Goal: Information Seeking & Learning: Learn about a topic

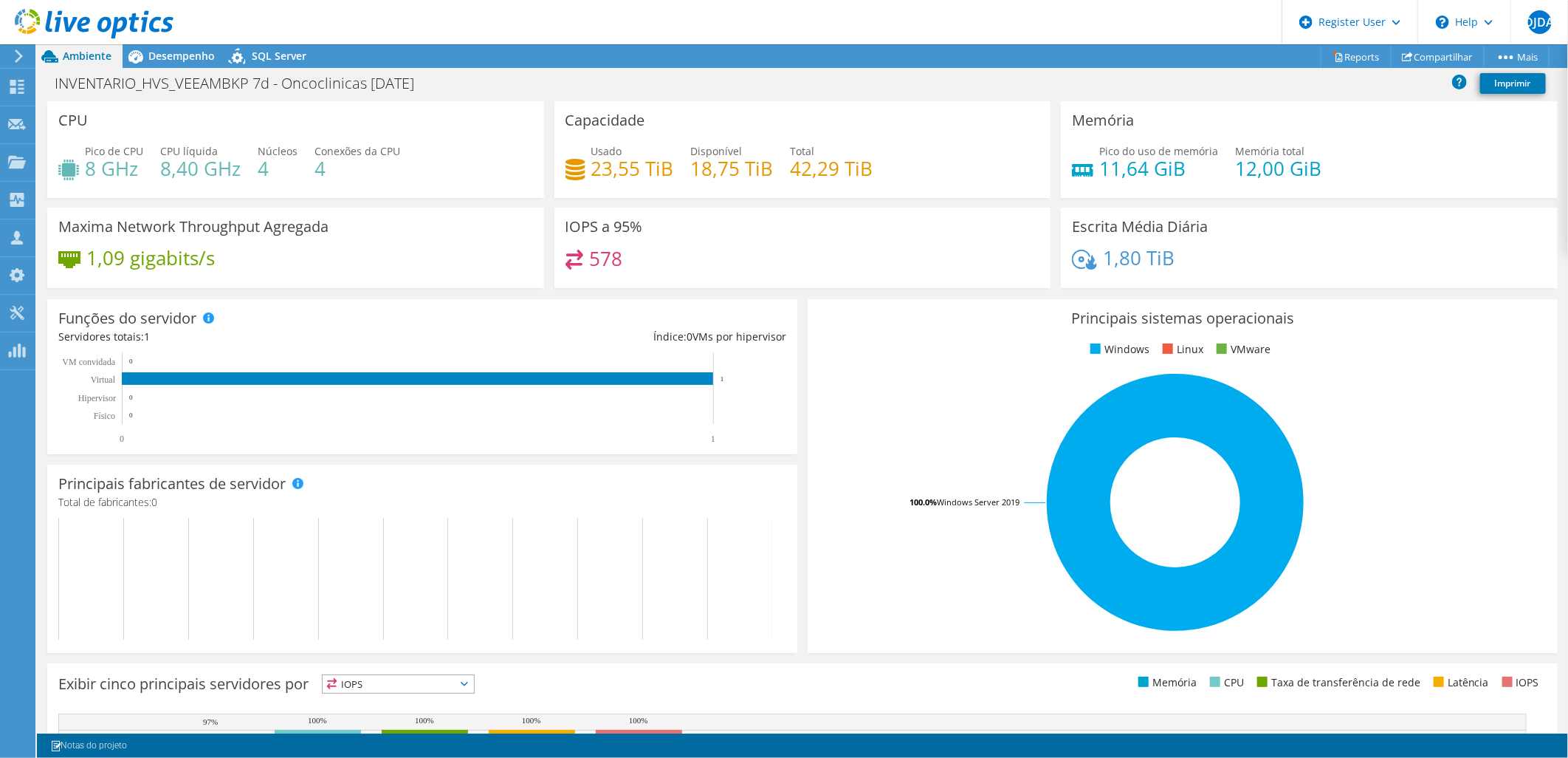
click at [541, 126] on div "CPU Pico de CPU 8 GHz CPU líquida 8,40 GHz Núcleos 4 Conexões da CPU 4" at bounding box center [295, 150] width 507 height 97
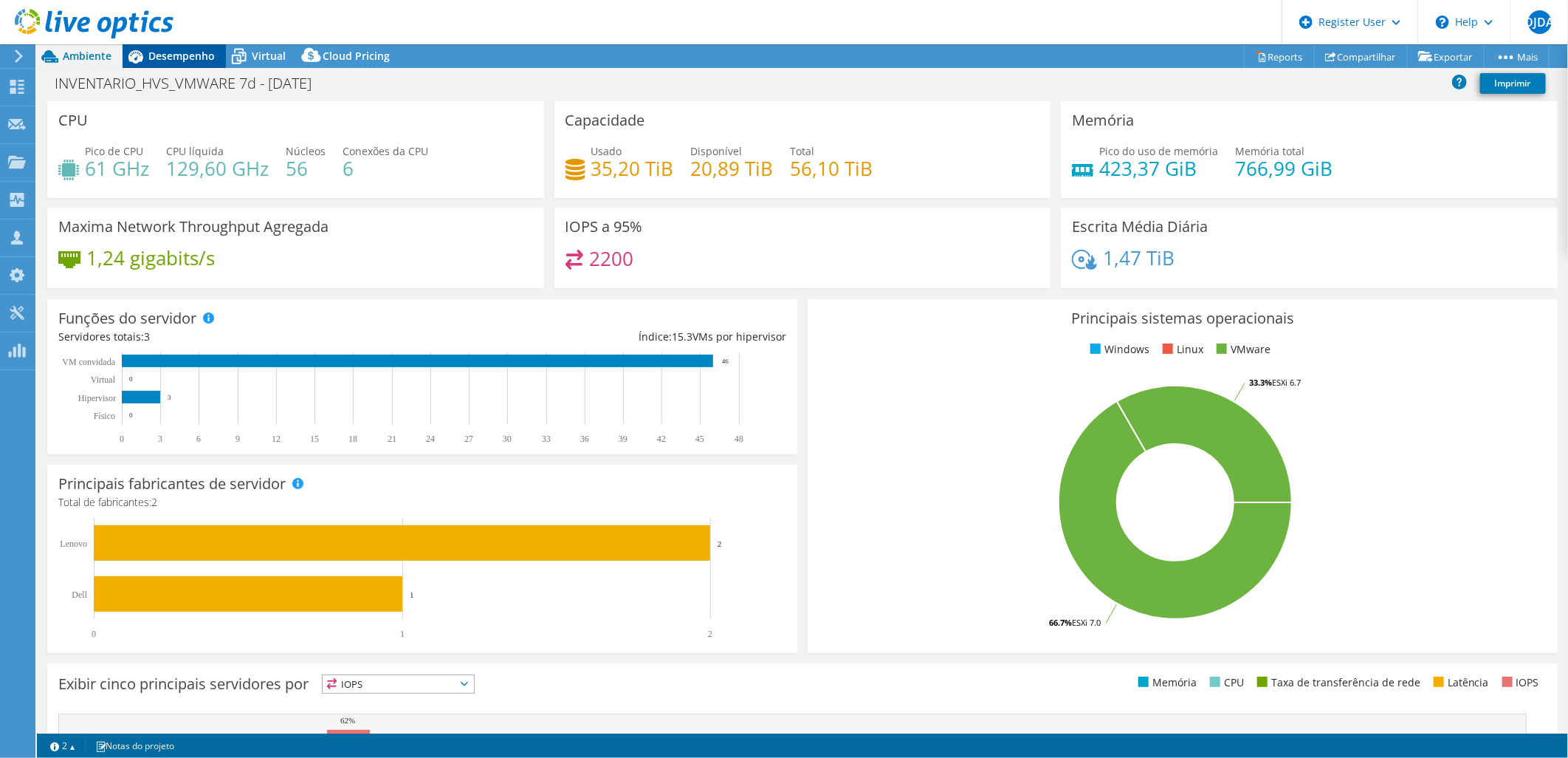
click at [175, 55] on span "Desempenho" at bounding box center [181, 56] width 66 height 14
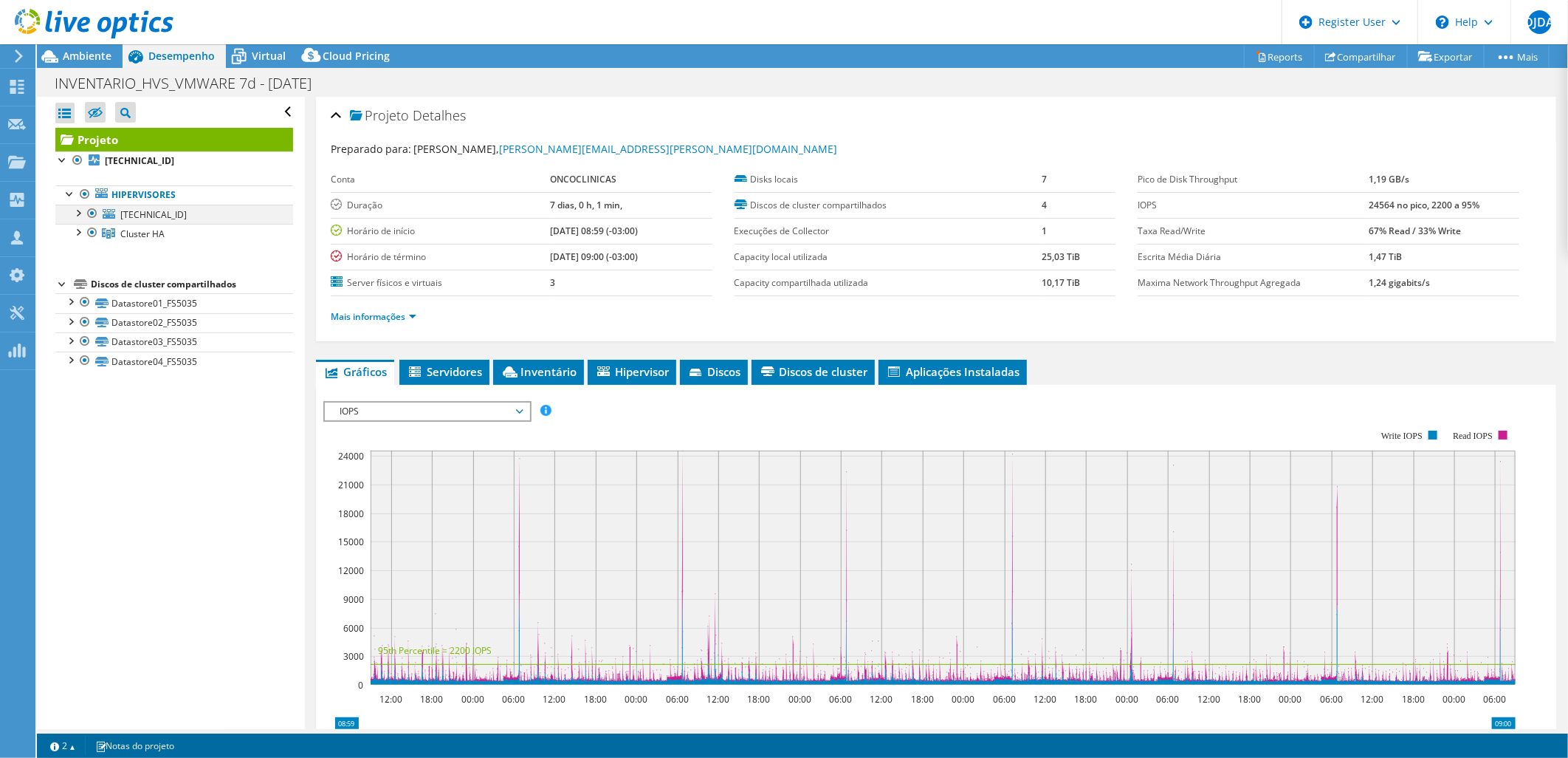
click at [79, 214] on div at bounding box center [78, 212] width 15 height 15
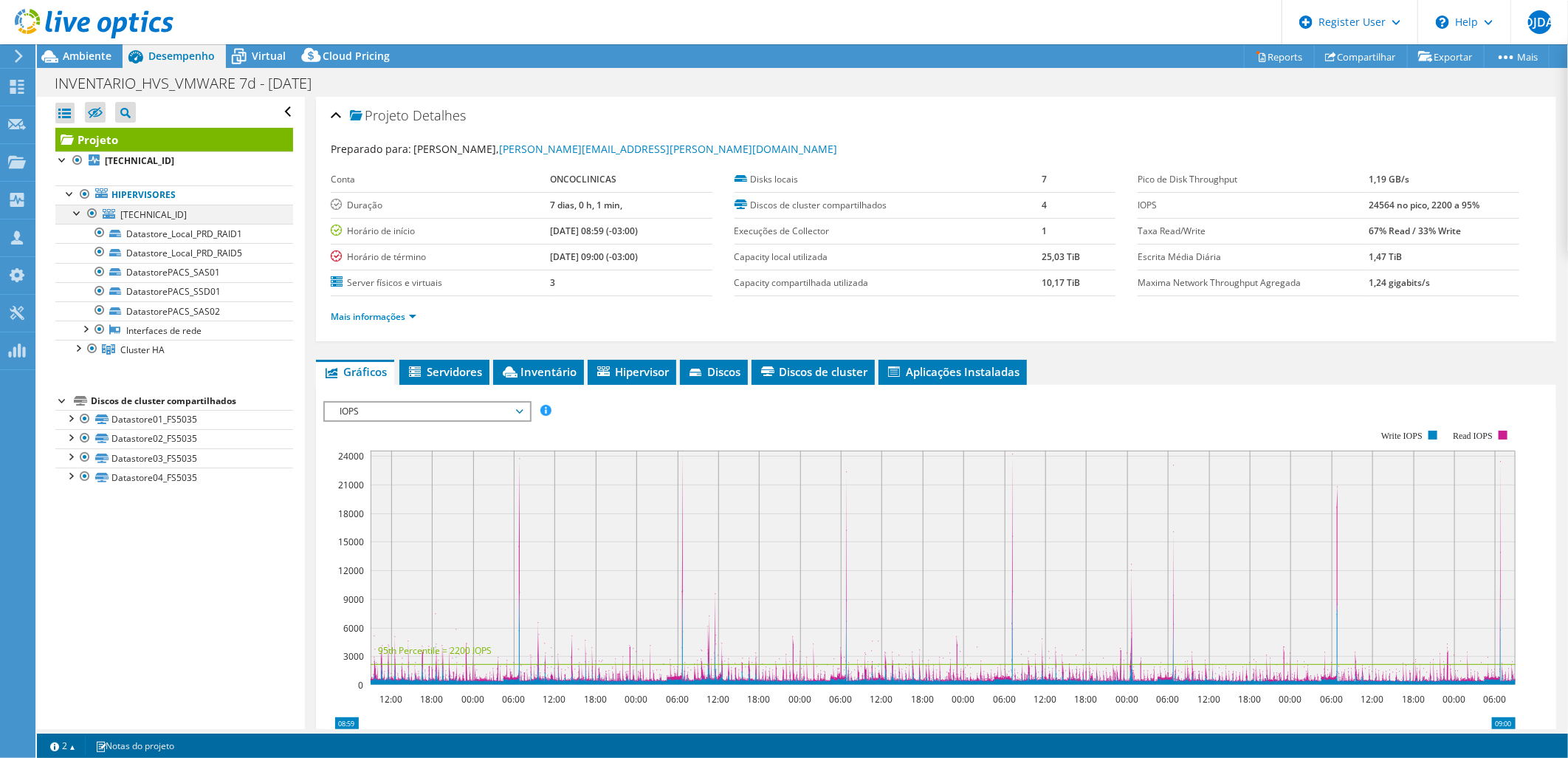
click at [76, 211] on div at bounding box center [78, 212] width 15 height 15
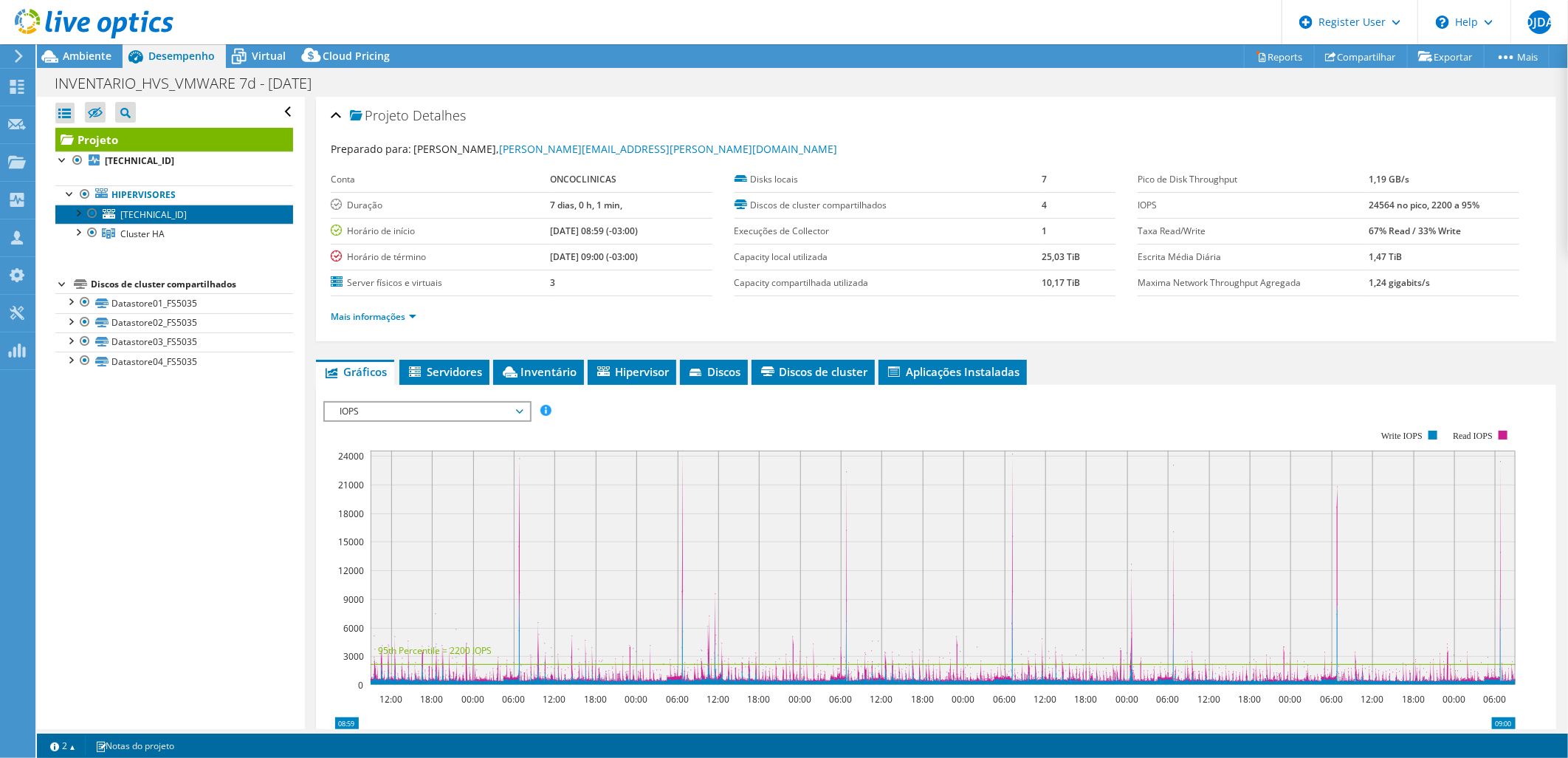
click at [146, 215] on span "[TECHNICAL_ID]" at bounding box center [153, 214] width 66 height 12
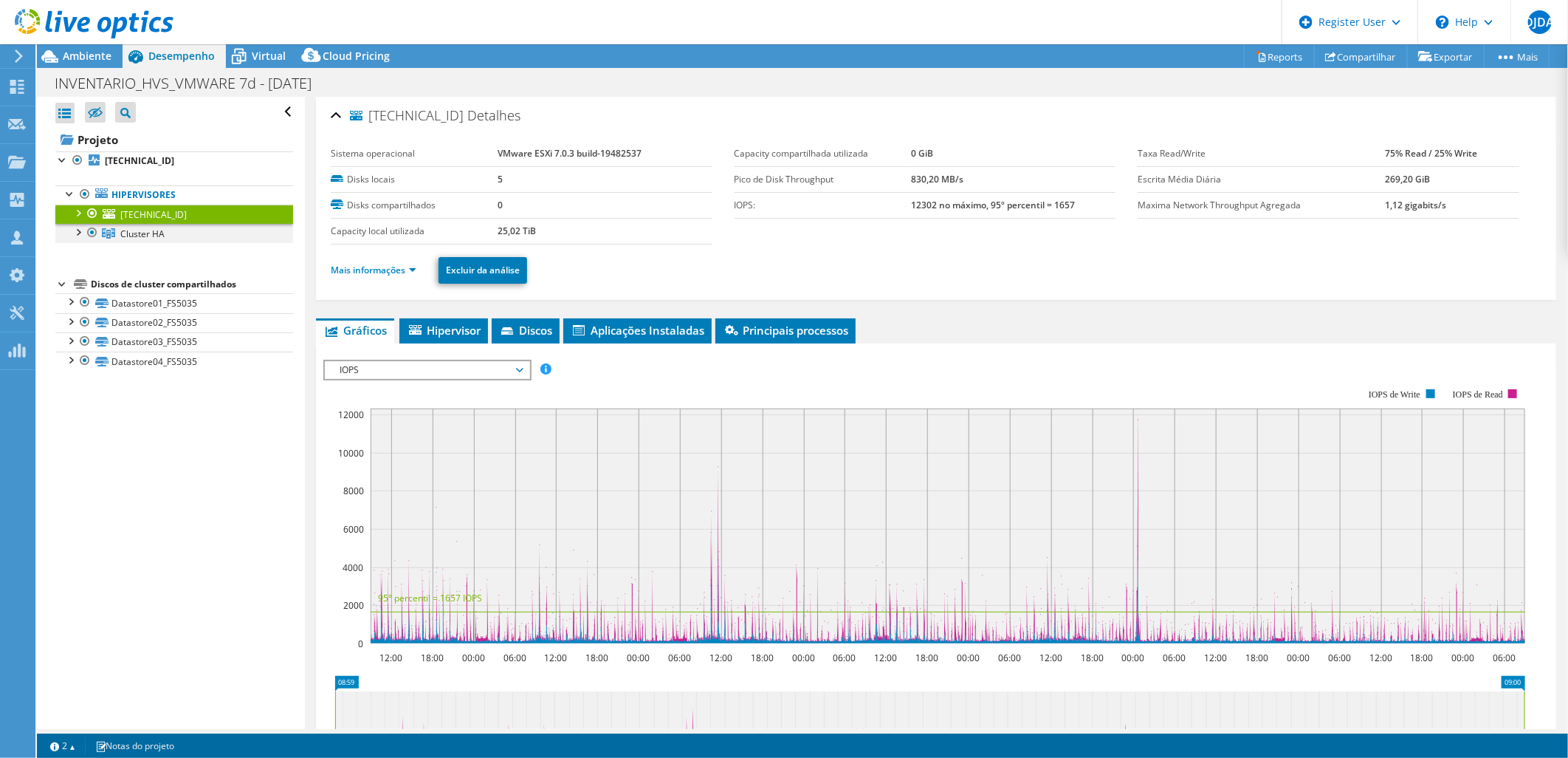
click at [93, 233] on div at bounding box center [92, 233] width 15 height 18
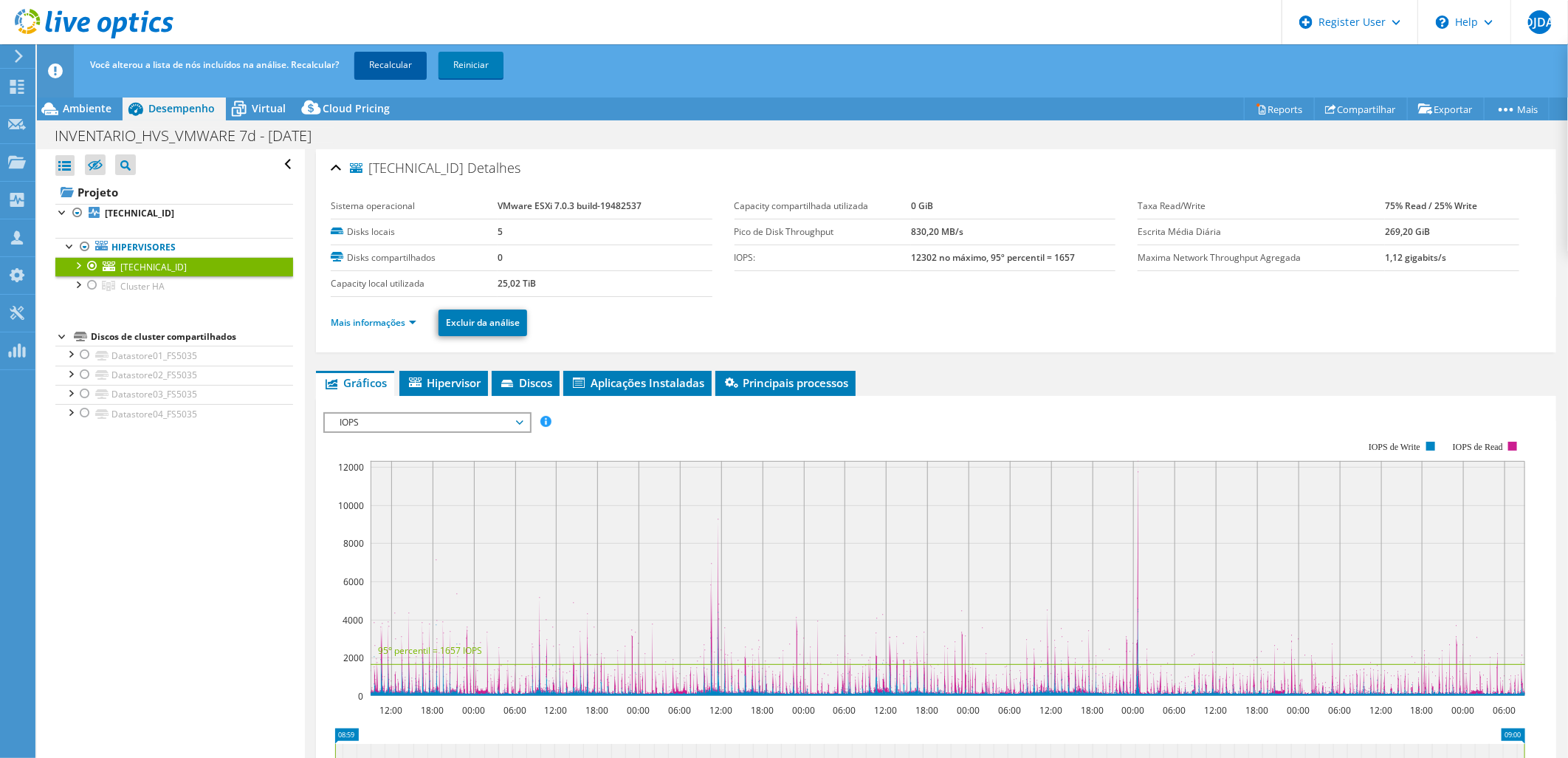
click at [396, 64] on link "Recalcular" at bounding box center [391, 65] width 72 height 26
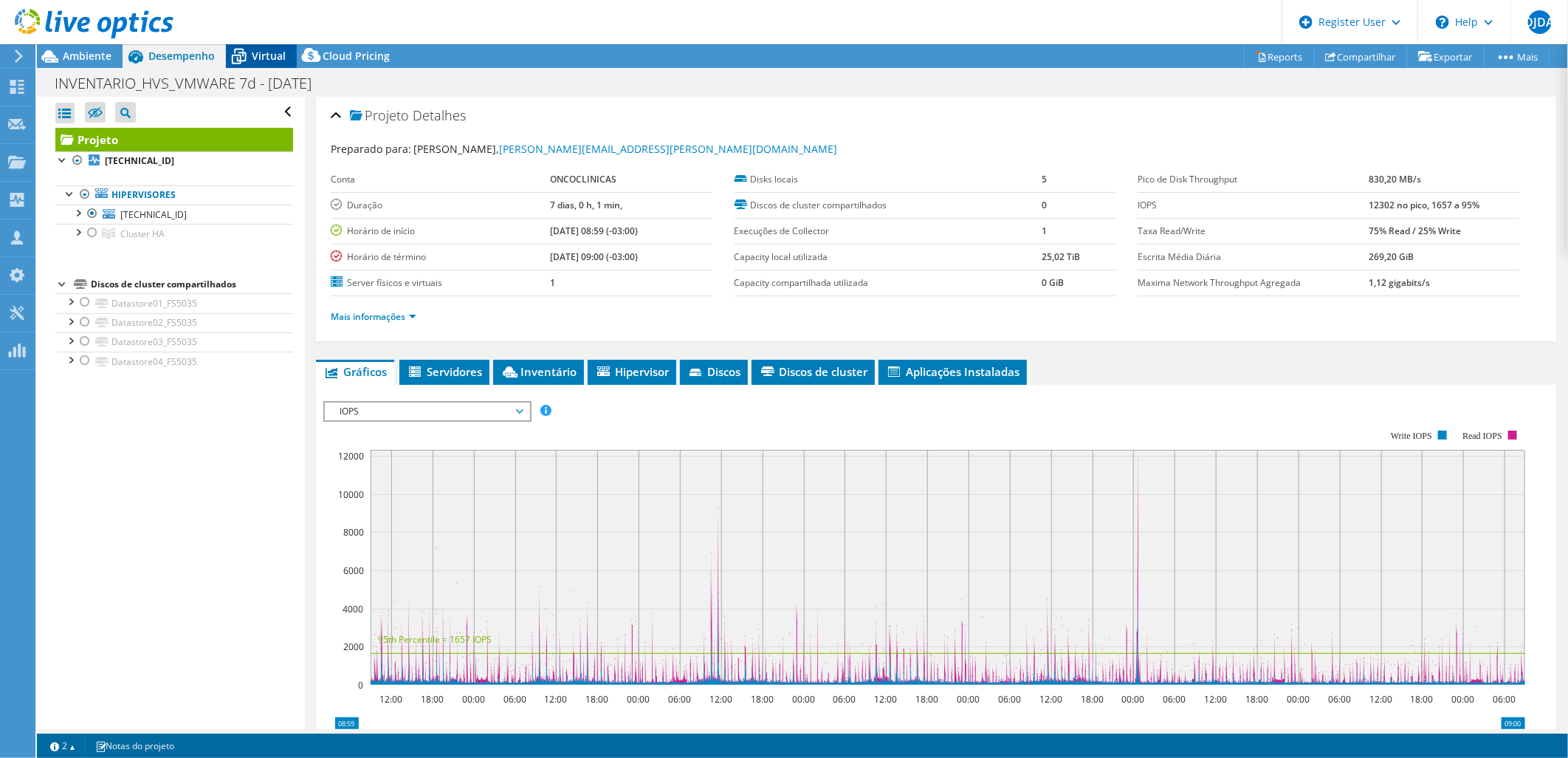
click at [270, 57] on span "Virtual" at bounding box center [268, 56] width 34 height 14
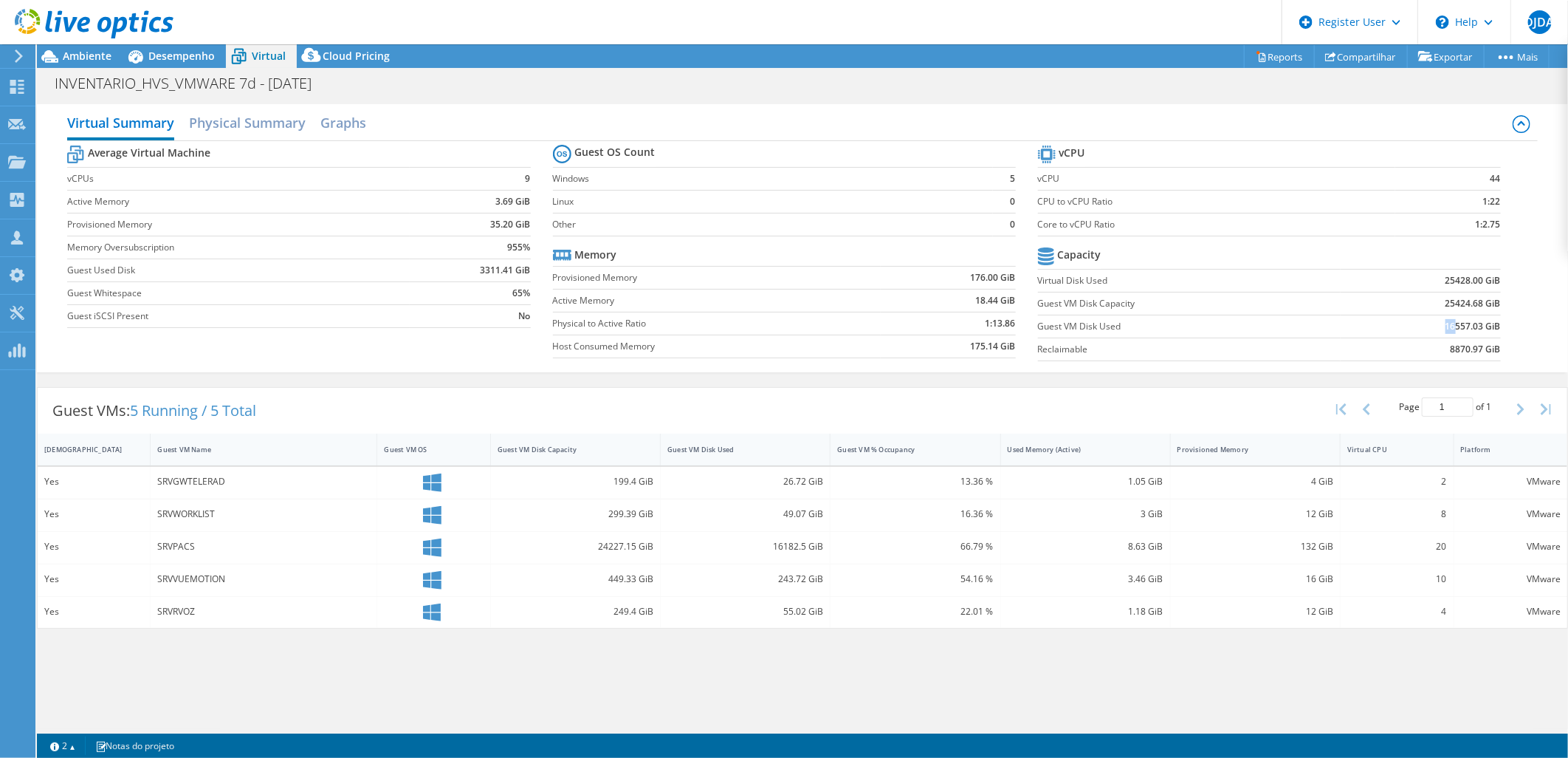
drag, startPoint x: 1446, startPoint y: 324, endPoint x: 1456, endPoint y: 324, distance: 10.0
click at [1456, 324] on b "16557.03 GiB" at bounding box center [1473, 326] width 56 height 15
click at [174, 49] on span "Desempenho" at bounding box center [181, 56] width 66 height 14
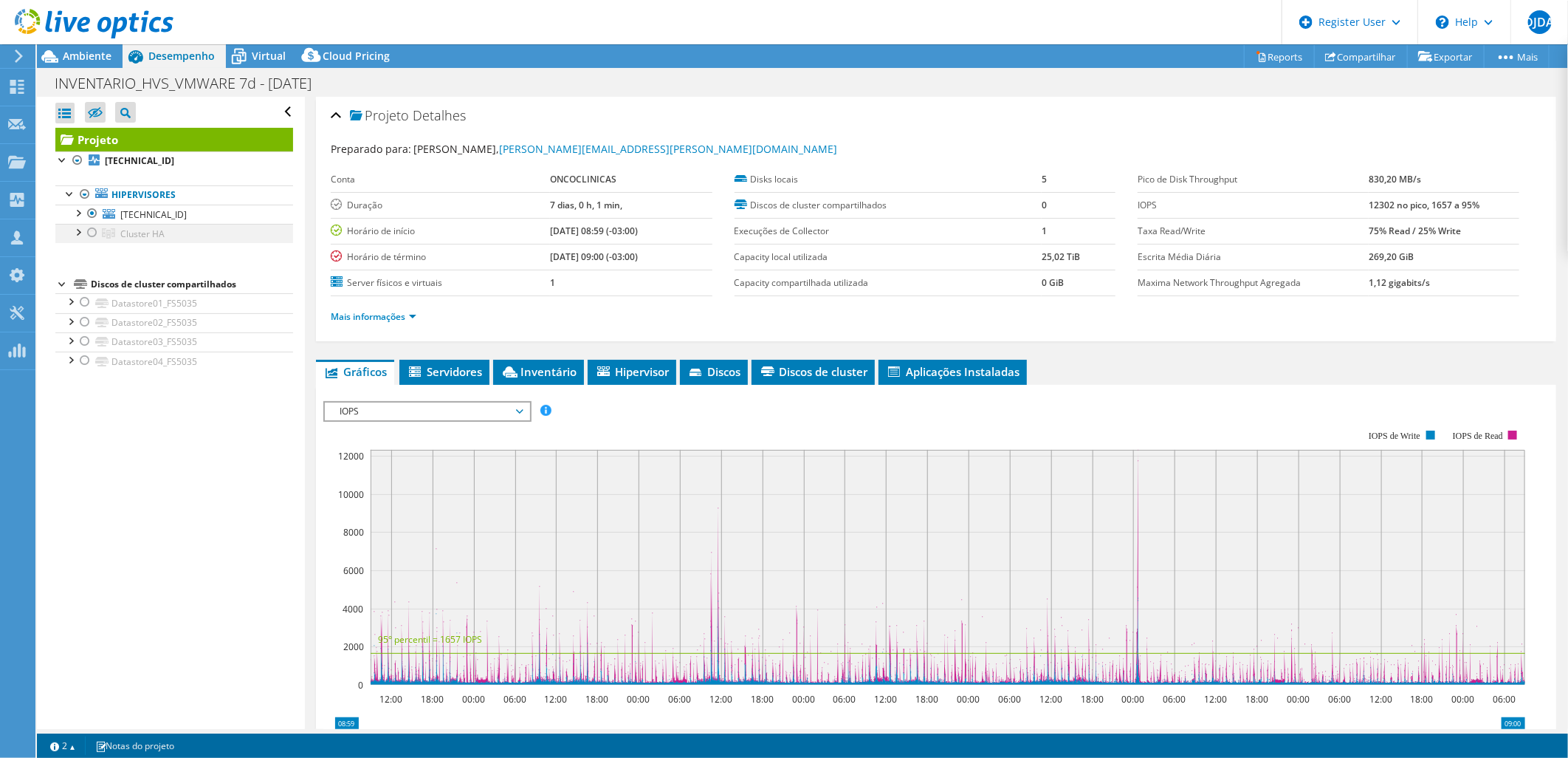
click at [92, 231] on div at bounding box center [92, 233] width 15 height 18
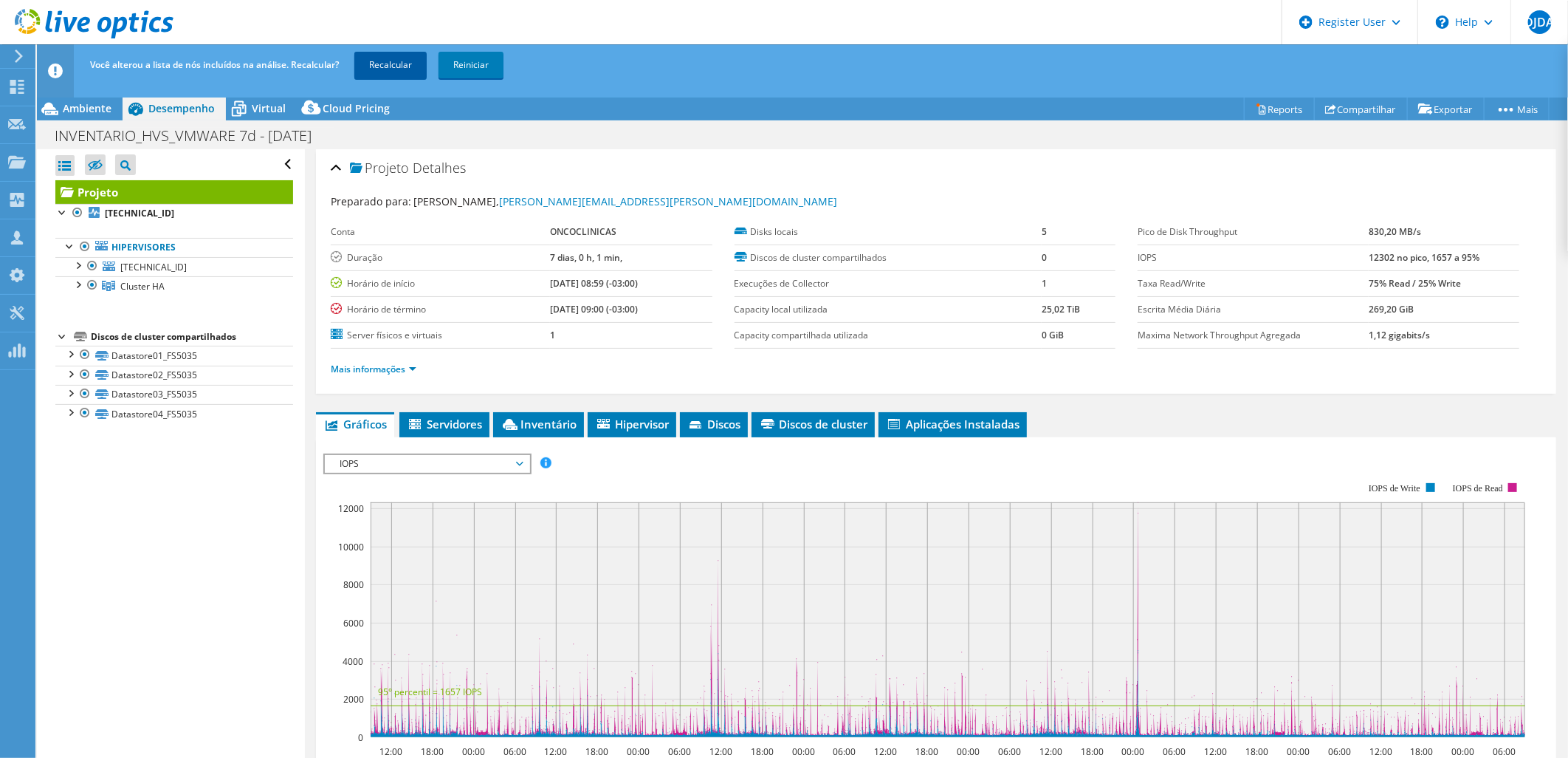
click at [380, 63] on link "Recalcular" at bounding box center [391, 65] width 72 height 26
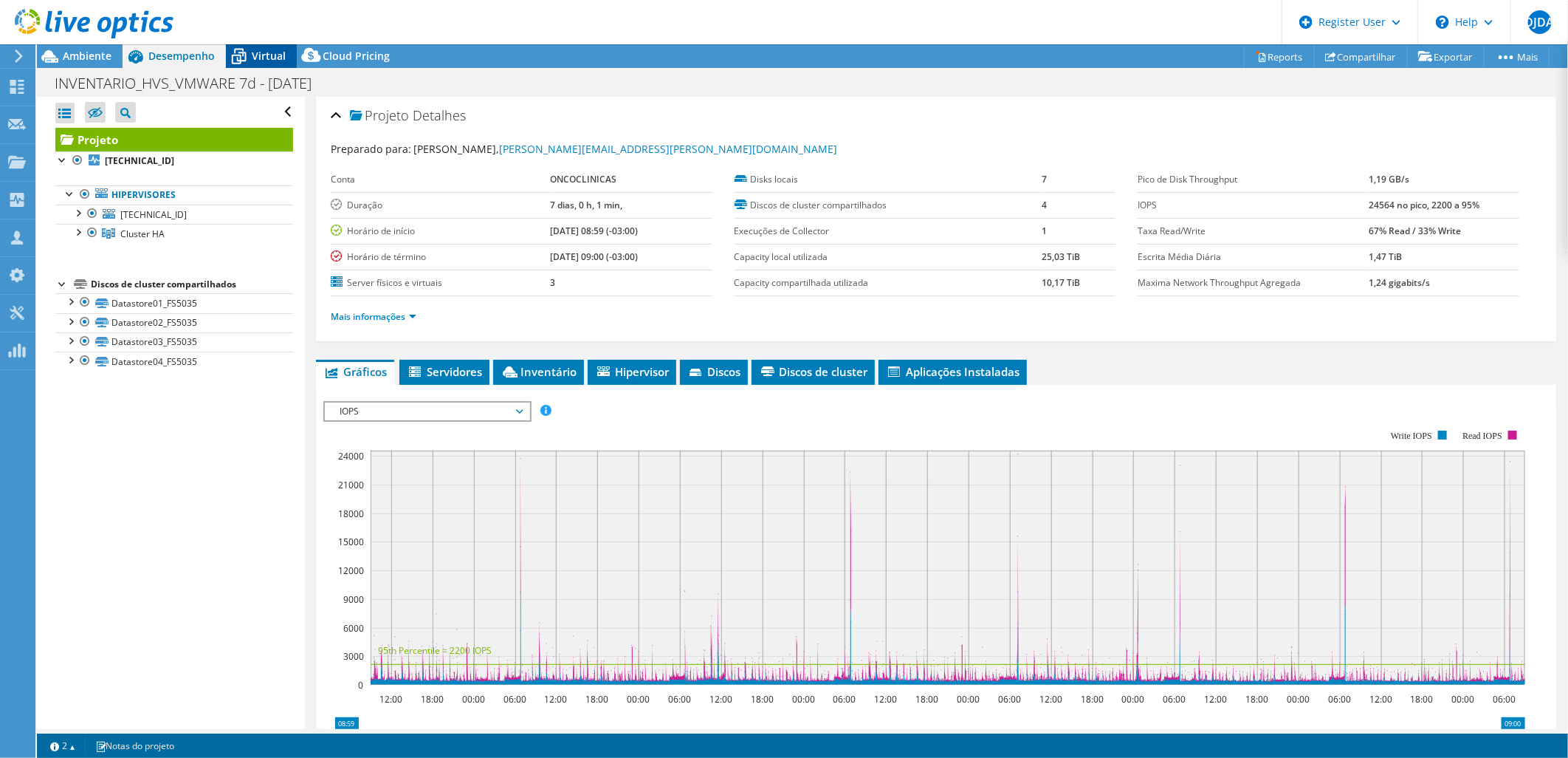
click at [264, 61] on span "Virtual" at bounding box center [268, 56] width 34 height 14
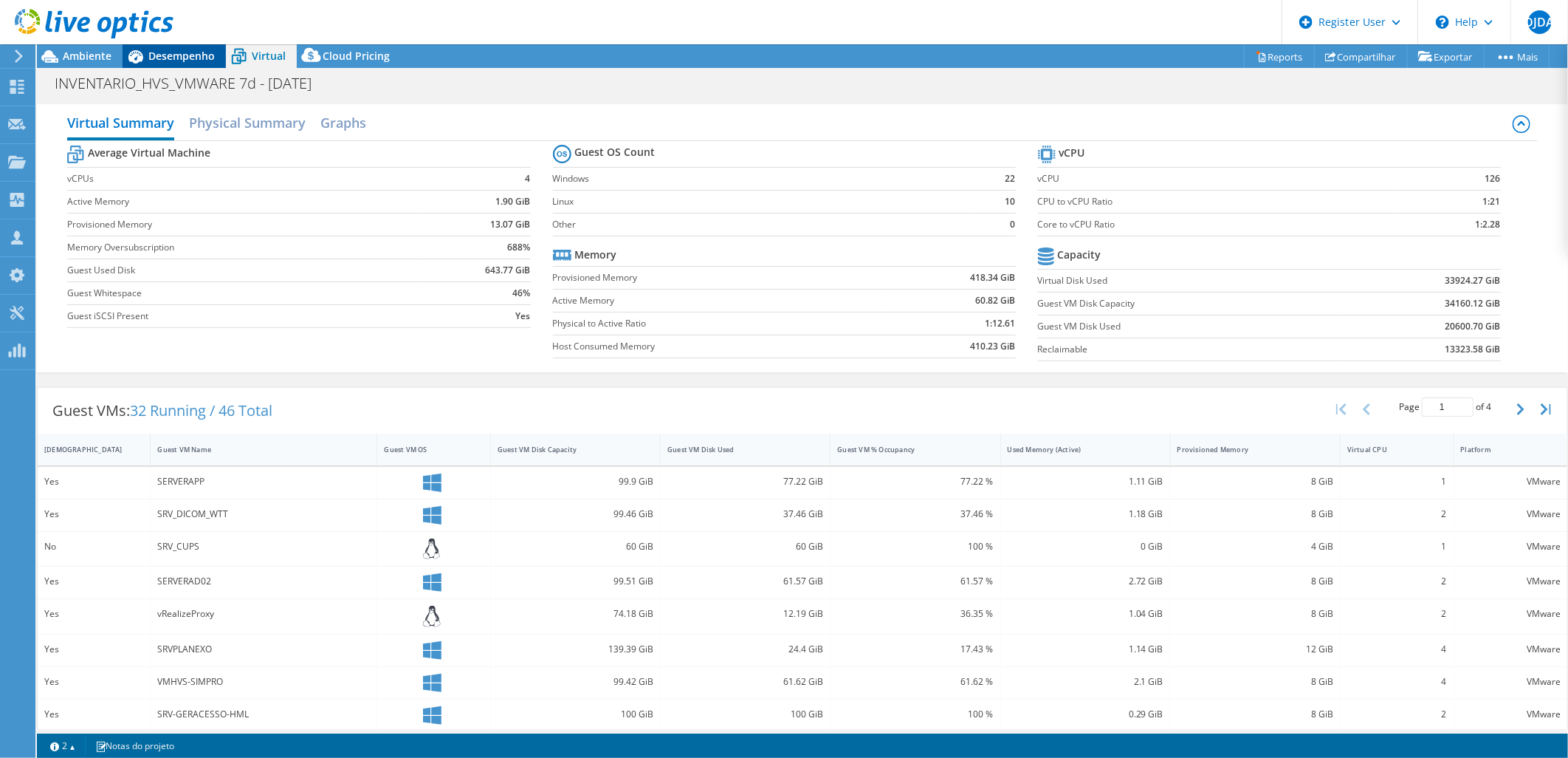
click at [172, 50] on span "Desempenho" at bounding box center [181, 56] width 66 height 14
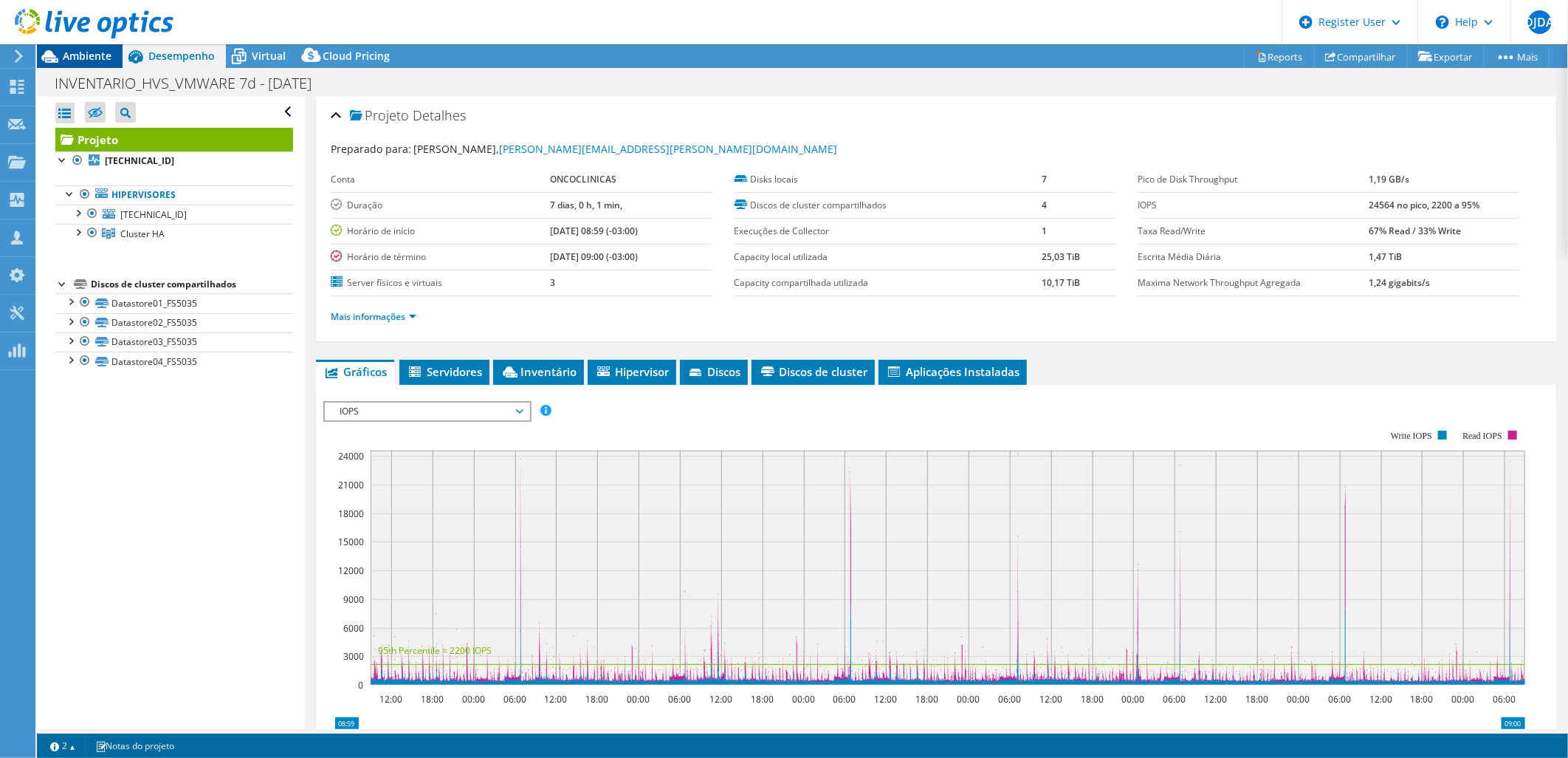
click at [75, 59] on span "Ambiente" at bounding box center [86, 56] width 49 height 14
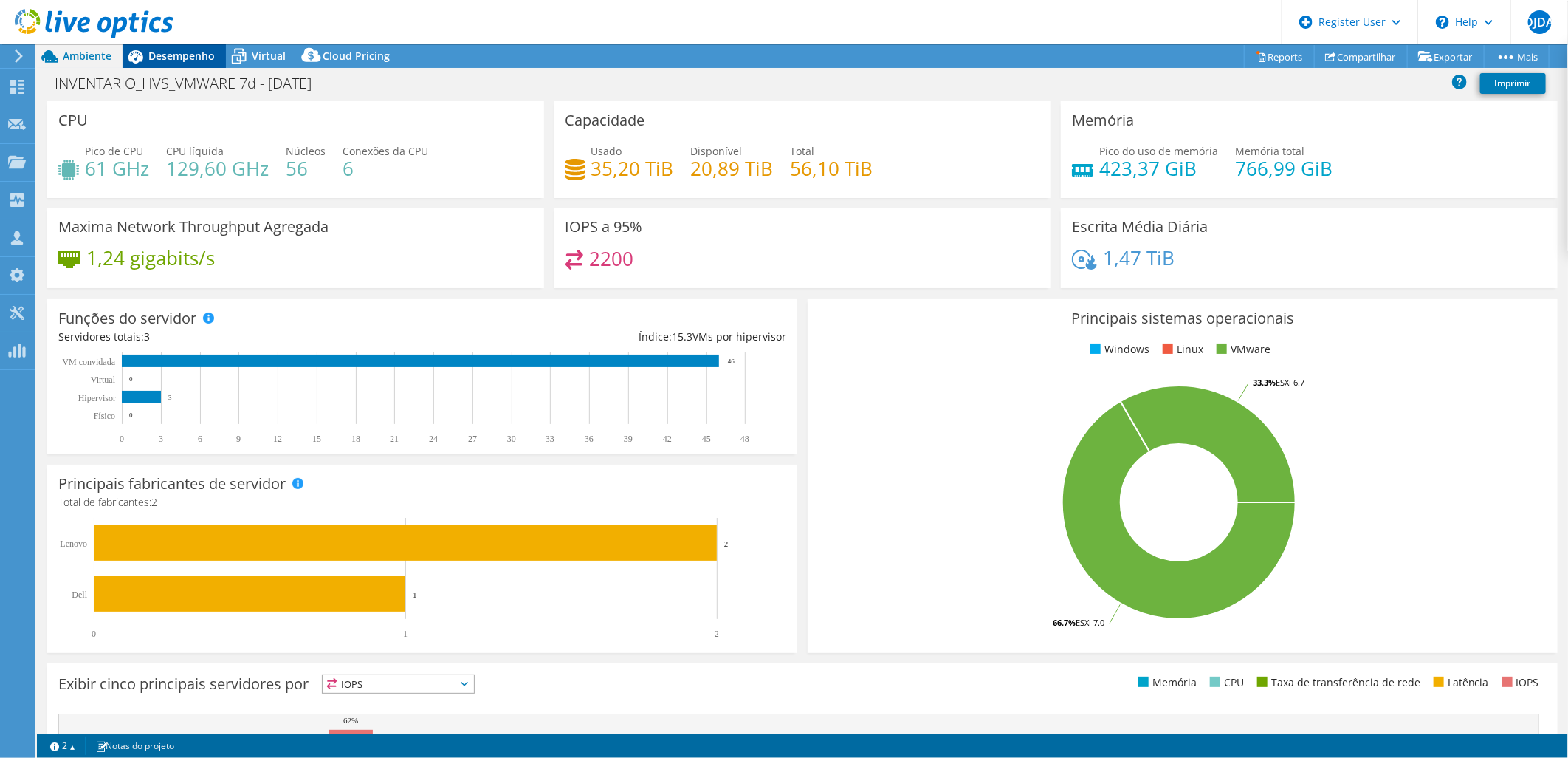
click at [187, 56] on span "Desempenho" at bounding box center [181, 56] width 66 height 14
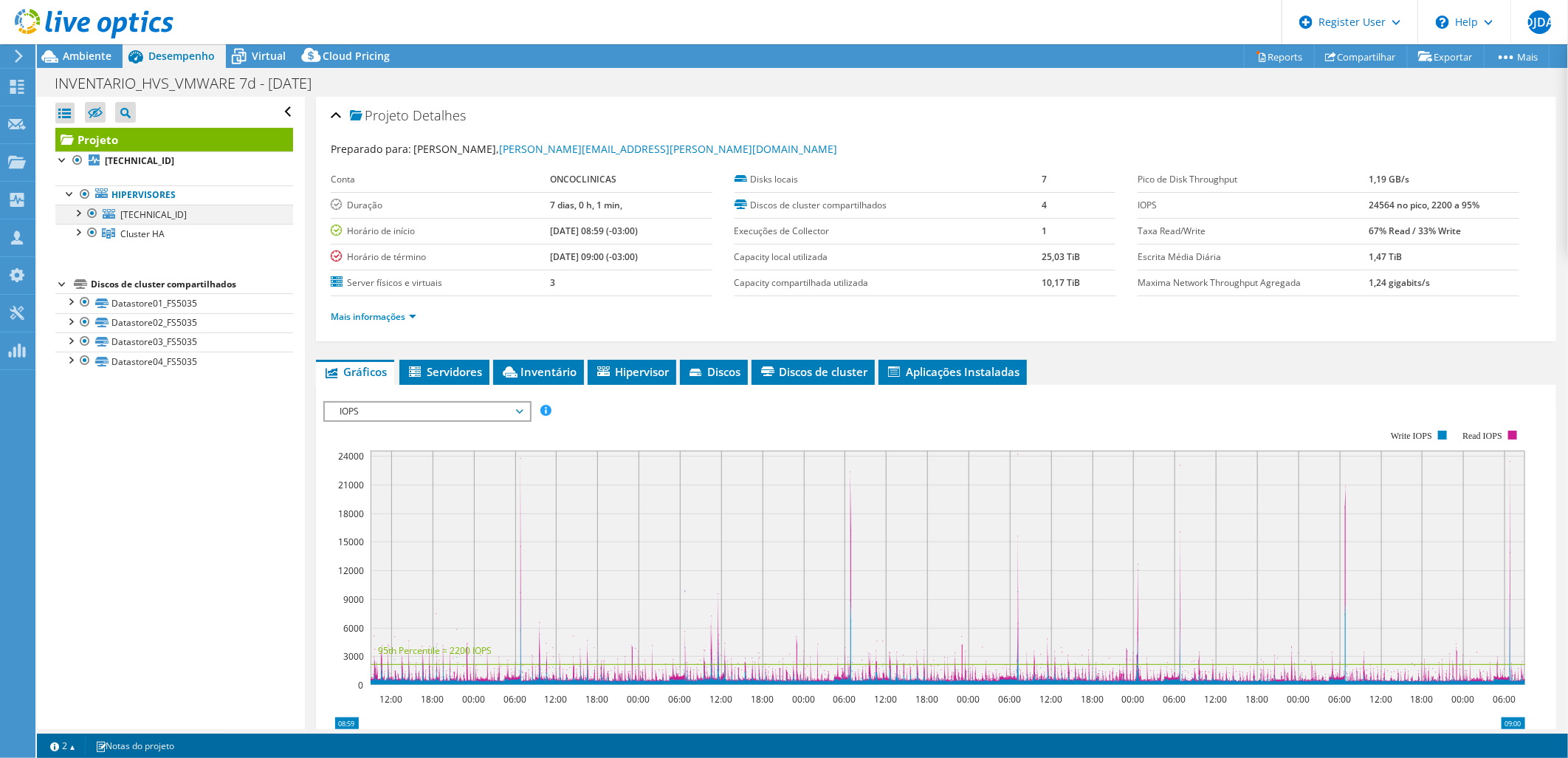
click at [76, 214] on div at bounding box center [78, 212] width 15 height 15
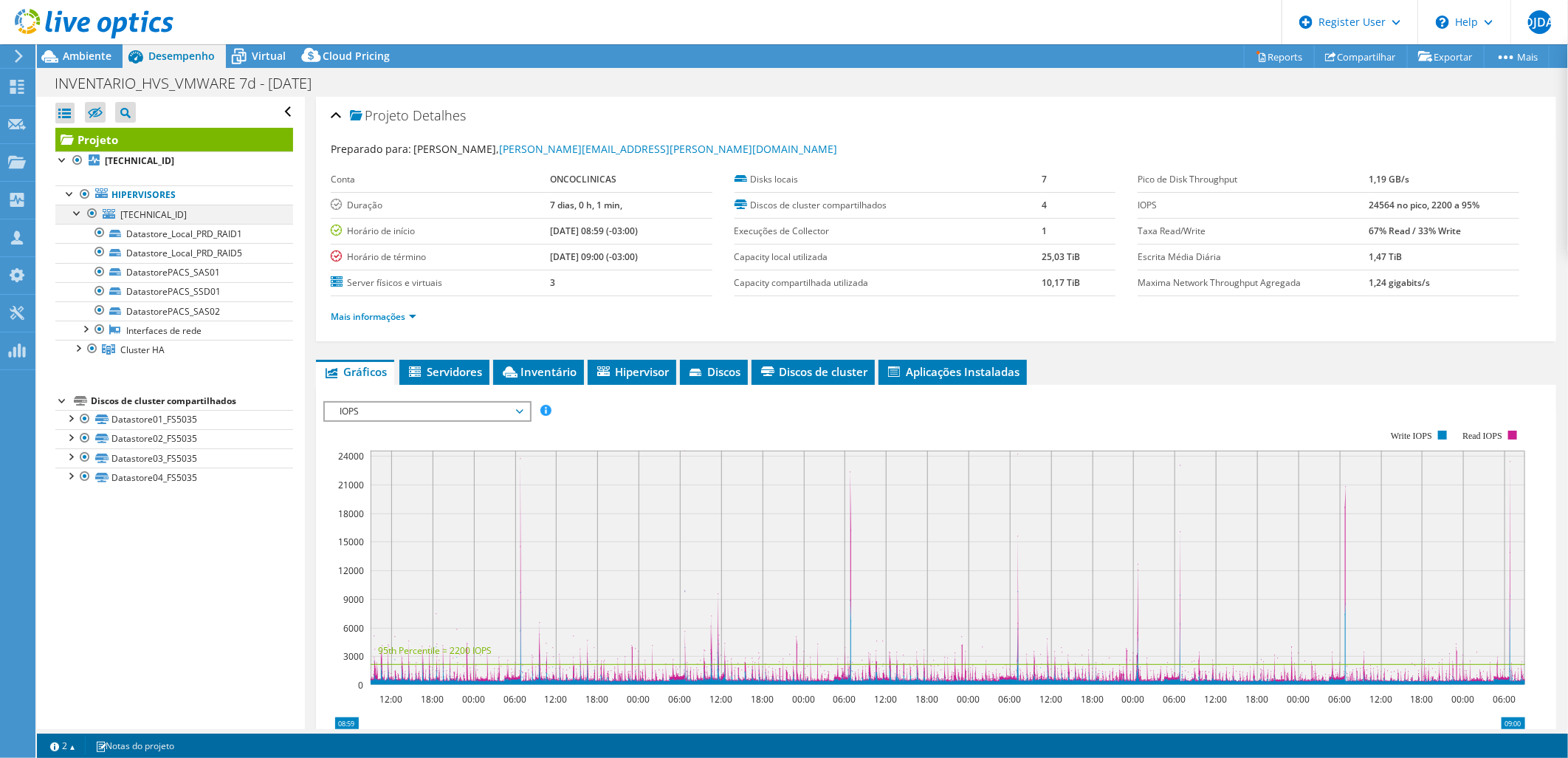
click at [71, 211] on div at bounding box center [78, 212] width 15 height 15
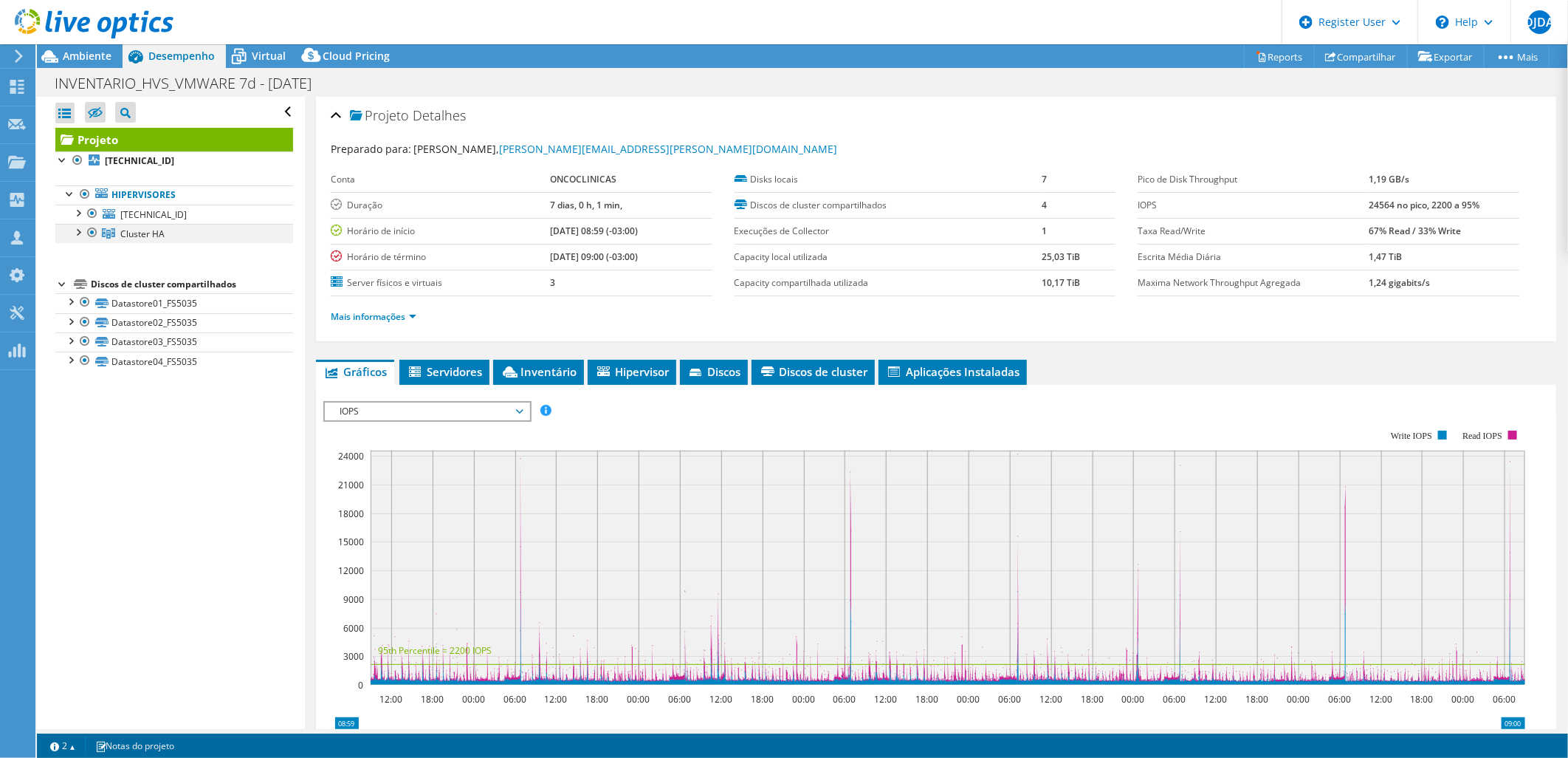
click at [92, 234] on div at bounding box center [92, 233] width 15 height 18
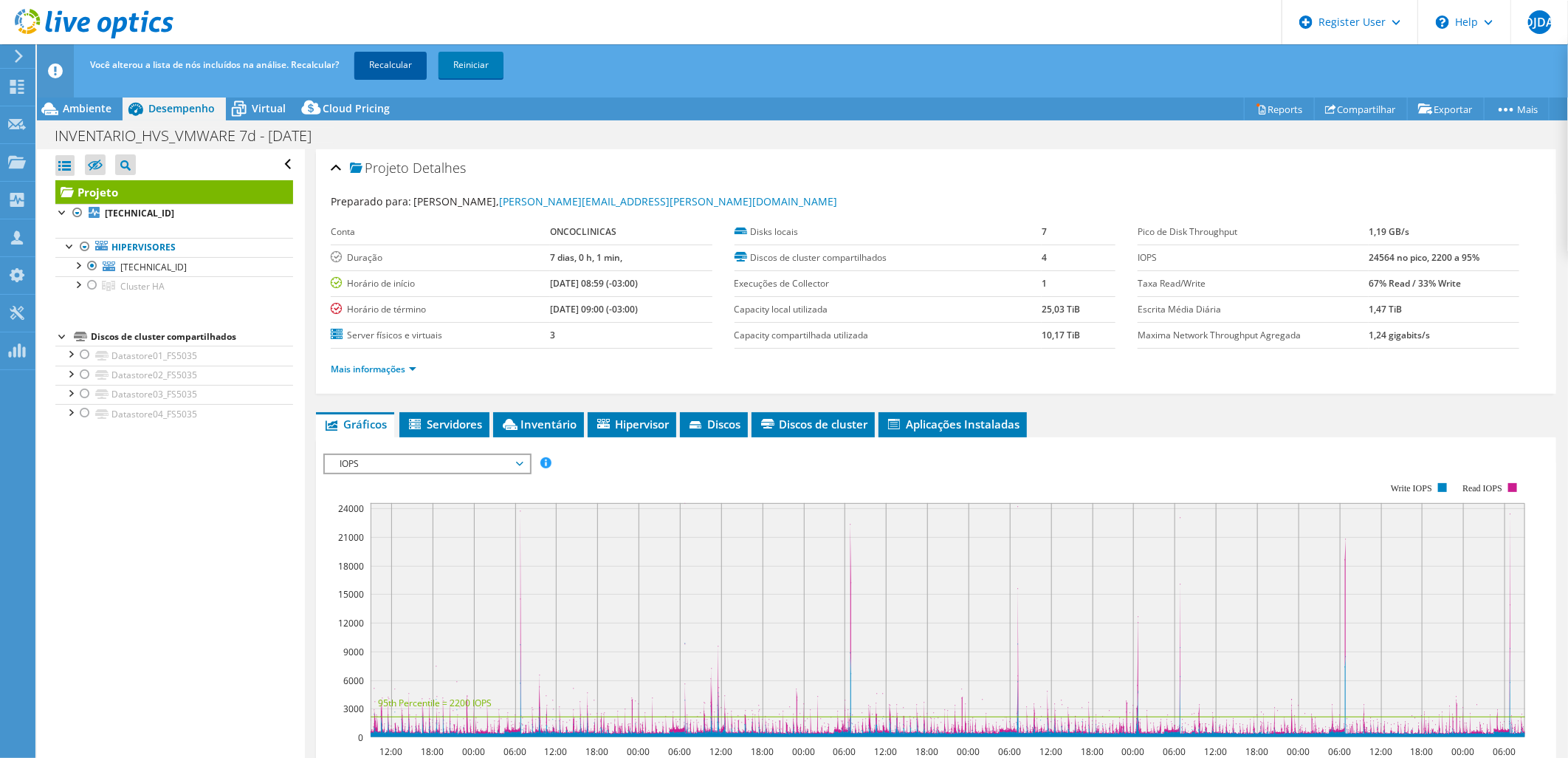
click at [380, 67] on link "Recalcular" at bounding box center [391, 65] width 72 height 26
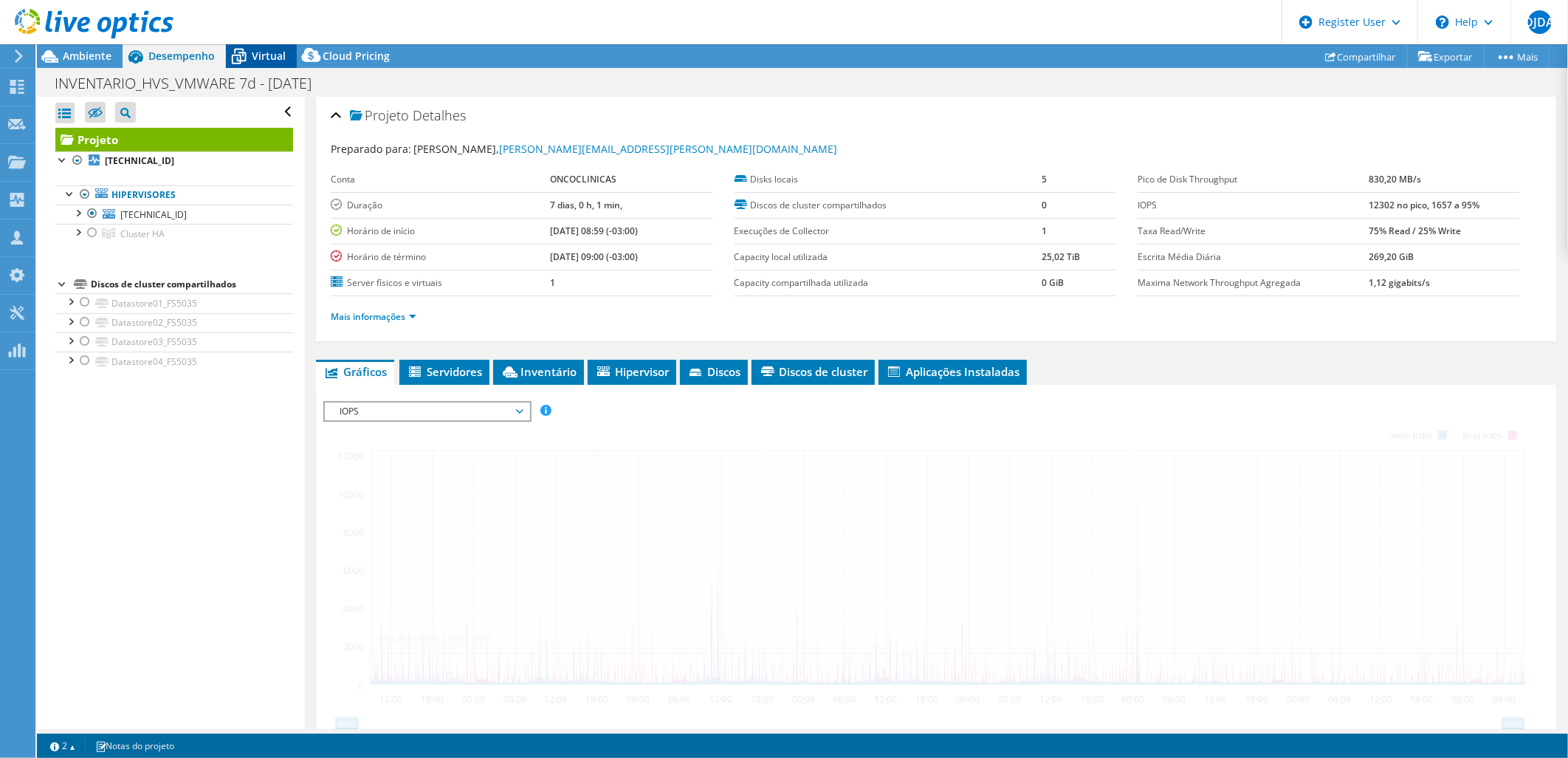
click at [267, 60] on span "Virtual" at bounding box center [268, 56] width 34 height 14
click at [264, 54] on span "Virtual" at bounding box center [268, 56] width 34 height 14
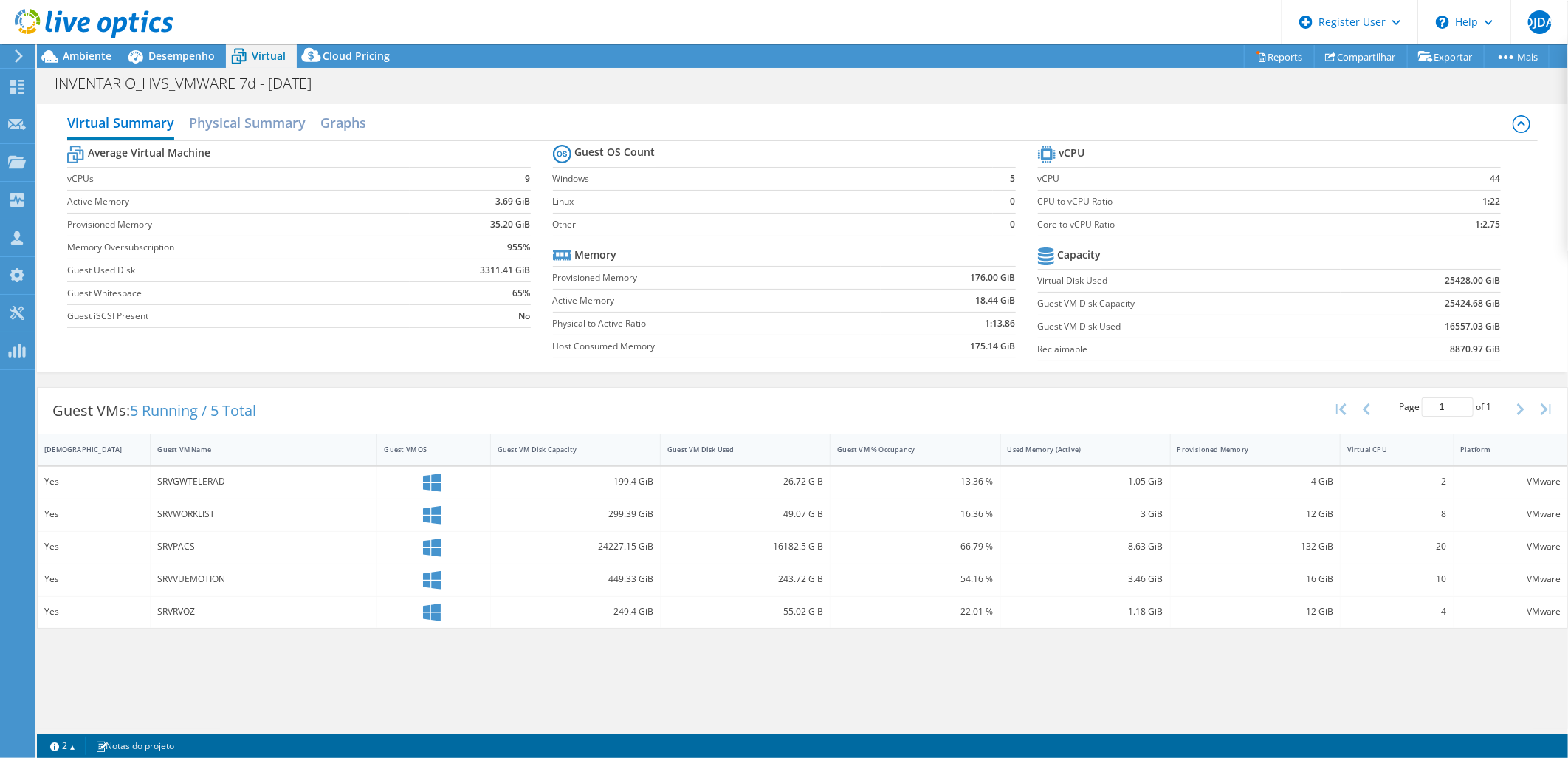
drag, startPoint x: 1445, startPoint y: 328, endPoint x: 1452, endPoint y: 327, distance: 7.1
click at [1452, 327] on b "16557.03 GiB" at bounding box center [1473, 326] width 56 height 15
click at [101, 52] on span "Ambiente" at bounding box center [86, 56] width 49 height 14
